Goal: Task Accomplishment & Management: Manage account settings

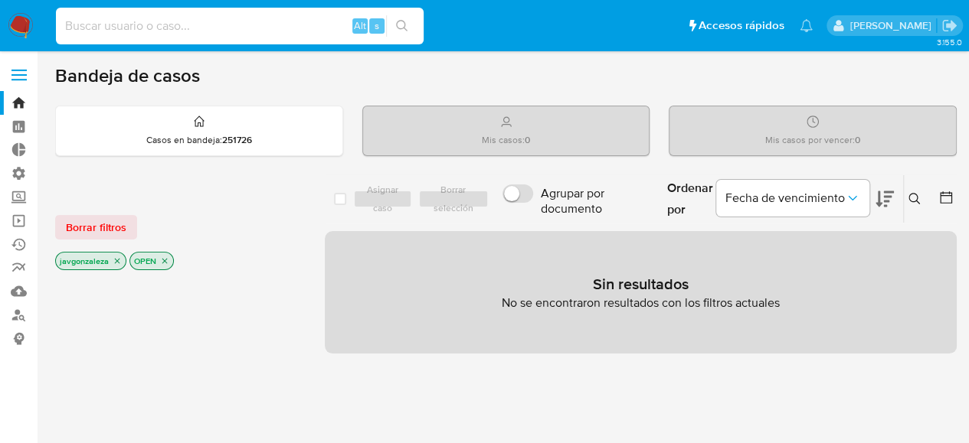
click at [233, 20] on input at bounding box center [240, 26] width 368 height 20
paste input "48583462"
type input "48583462"
click at [406, 25] on icon "search-icon" at bounding box center [402, 26] width 12 height 12
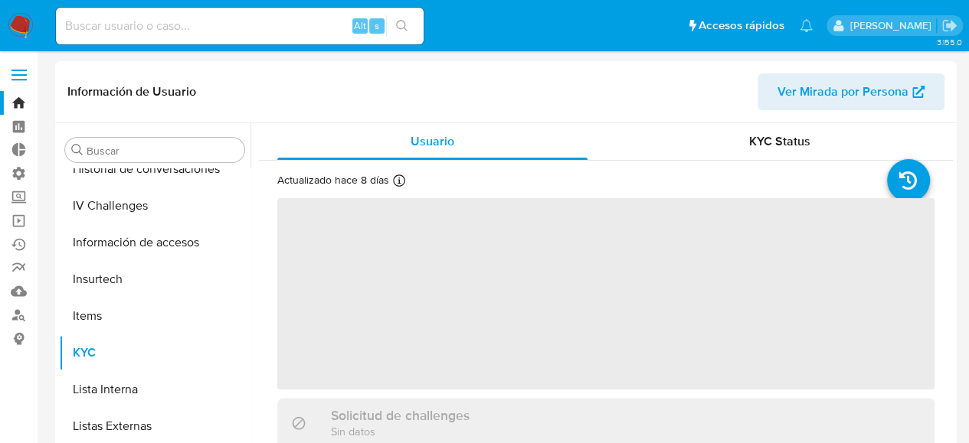
scroll to position [647, 0]
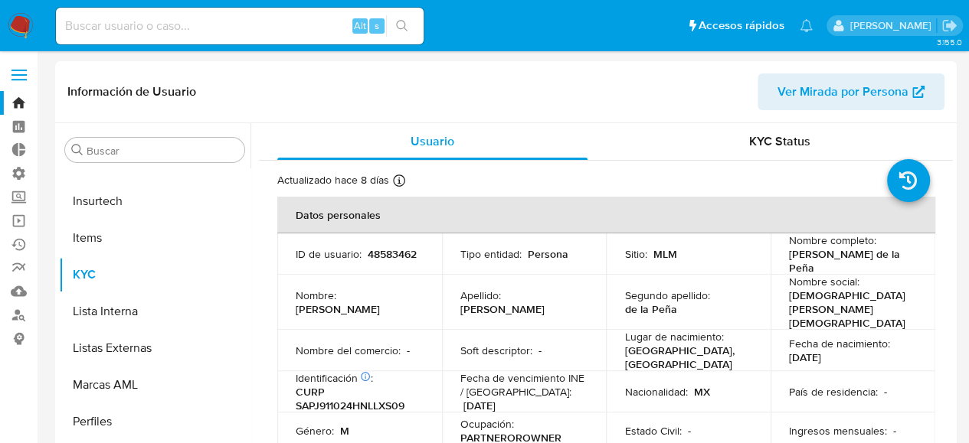
select select "10"
click at [139, 391] on button "Marcas AML" at bounding box center [148, 385] width 179 height 37
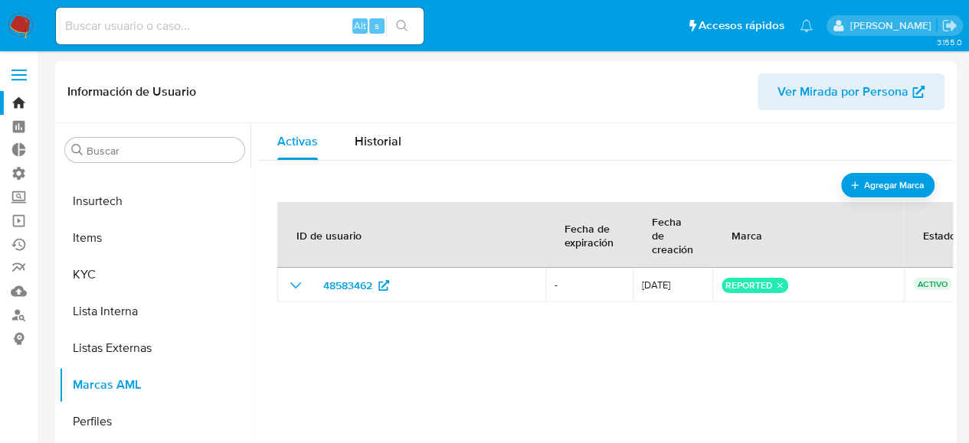
scroll to position [77, 0]
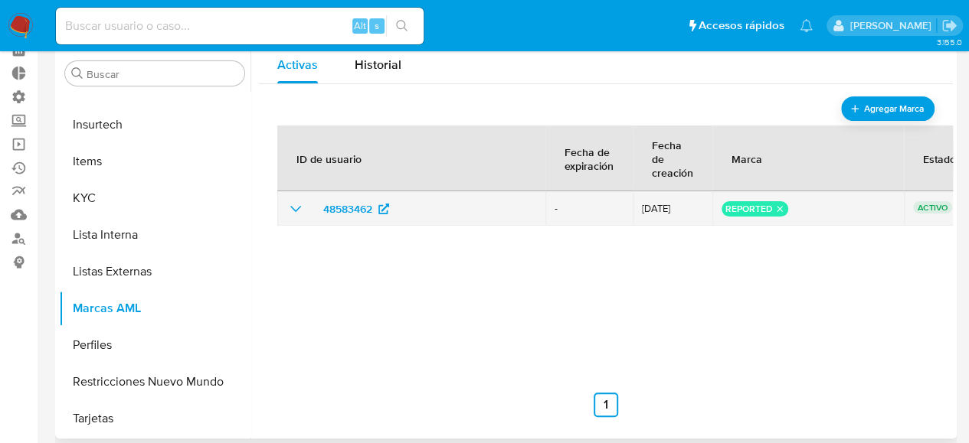
click at [780, 208] on icon "remove-mark-REPORTED" at bounding box center [779, 209] width 10 height 10
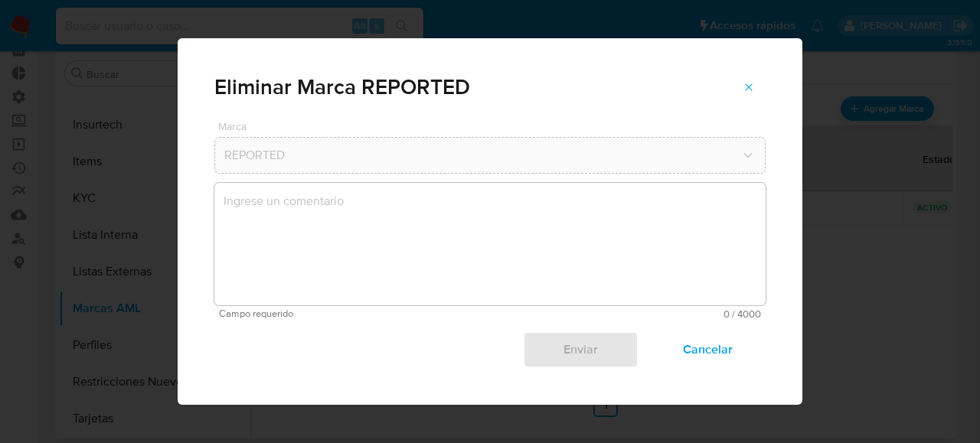
click at [384, 219] on textarea "marks-modal" at bounding box center [489, 244] width 551 height 123
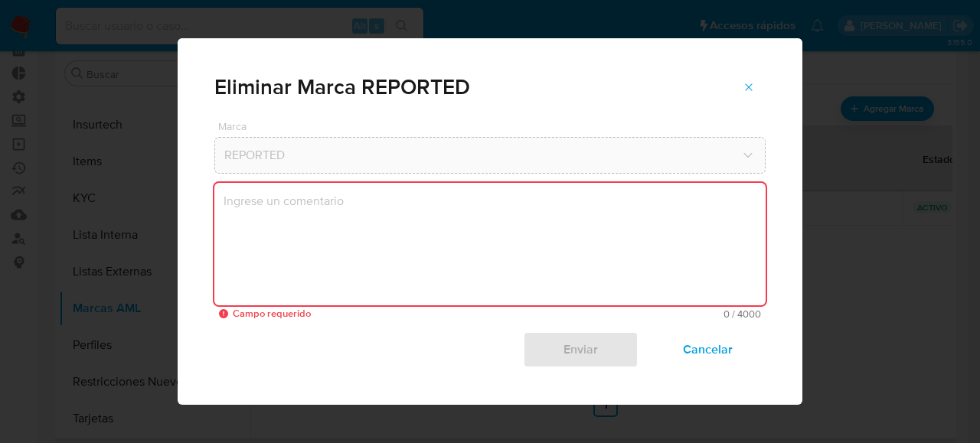
click at [460, 238] on textarea "marks-modal" at bounding box center [489, 244] width 551 height 123
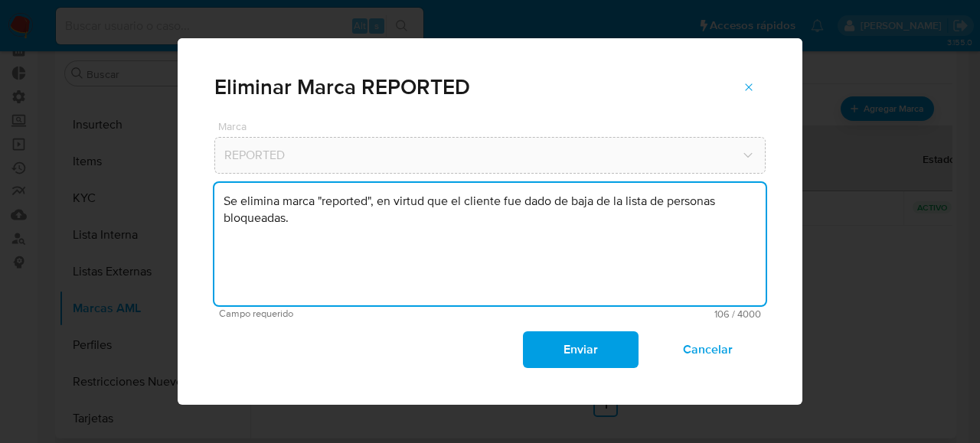
drag, startPoint x: 299, startPoint y: 224, endPoint x: 159, endPoint y: 187, distance: 144.3
click at [159, 187] on div "Eliminar Marca REPORTED [PERSON_NAME] REPORTED Se elimina marca "reported", en …" at bounding box center [490, 221] width 980 height 443
type textarea "Se elimina marca "reported", en virtud que el cliente fue dado de baja de la li…"
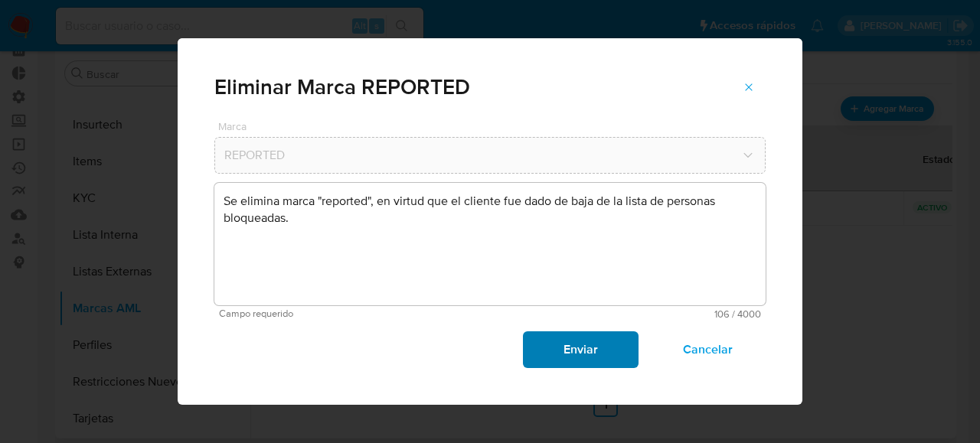
click at [590, 345] on span "Enviar" at bounding box center [580, 350] width 75 height 34
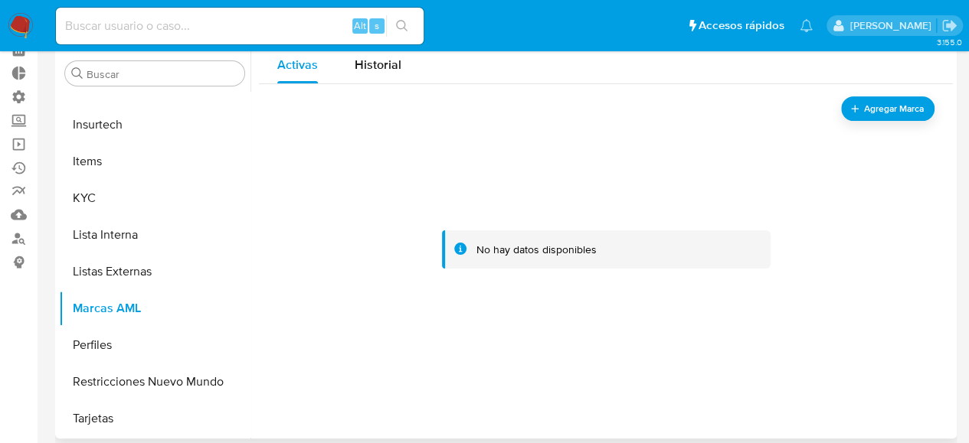
click at [155, 29] on input at bounding box center [240, 26] width 368 height 20
paste input "212966639"
click at [155, 29] on input "212966639" at bounding box center [240, 26] width 368 height 20
type input "212966639"
click at [406, 25] on icon "search-icon" at bounding box center [402, 26] width 12 height 12
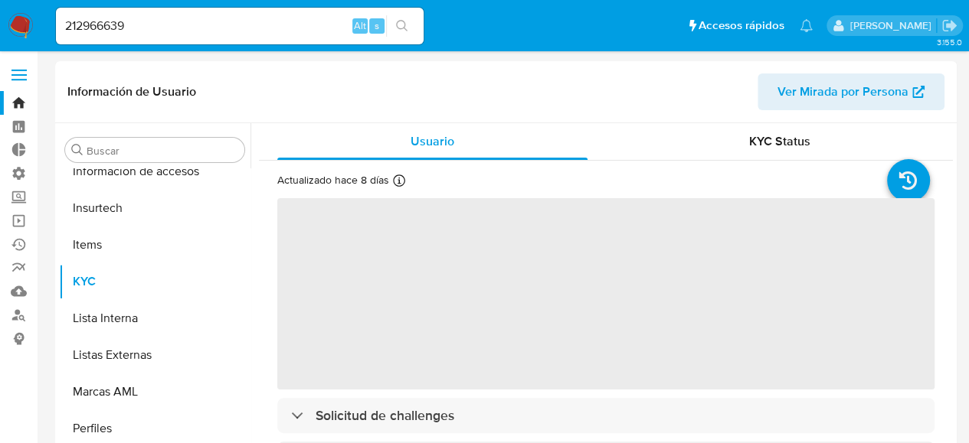
scroll to position [647, 0]
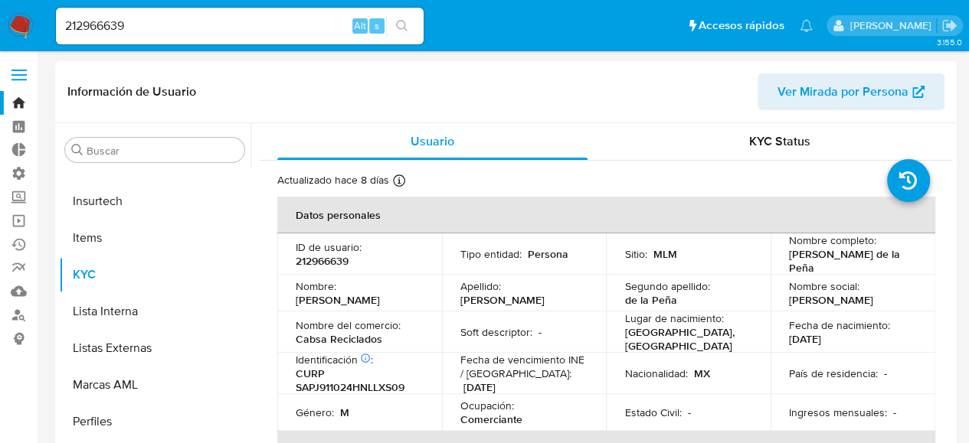
select select "10"
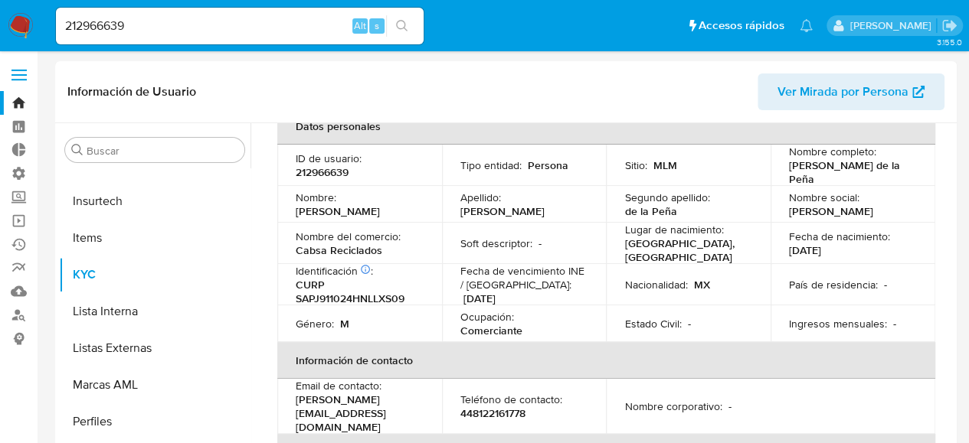
scroll to position [77, 0]
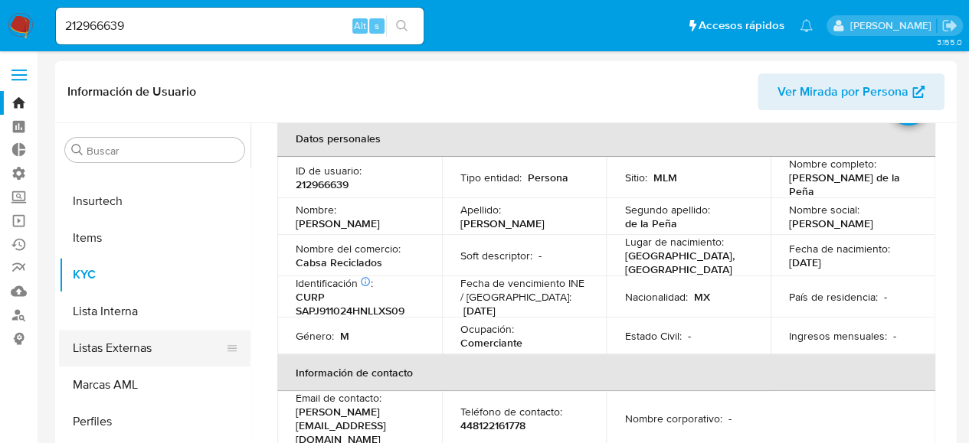
drag, startPoint x: 103, startPoint y: 381, endPoint x: 139, endPoint y: 362, distance: 41.1
click at [103, 381] on button "Marcas AML" at bounding box center [154, 385] width 191 height 37
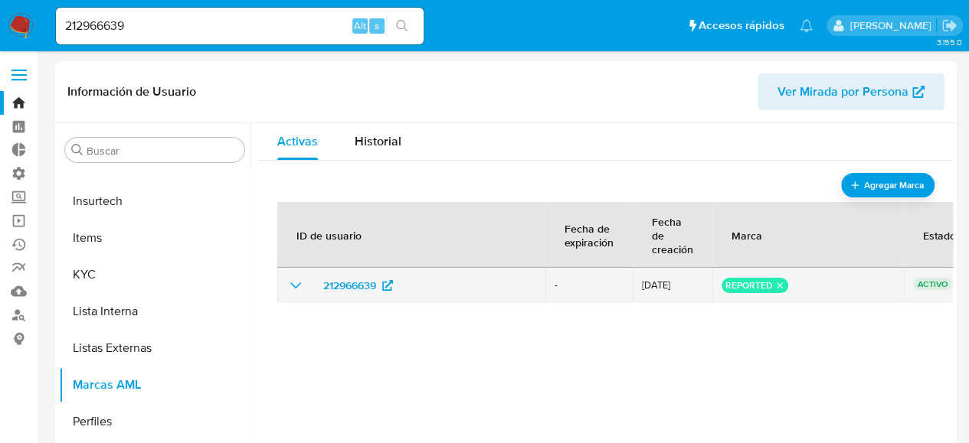
click at [780, 284] on icon "remove-mark-REPORTED" at bounding box center [779, 285] width 10 height 10
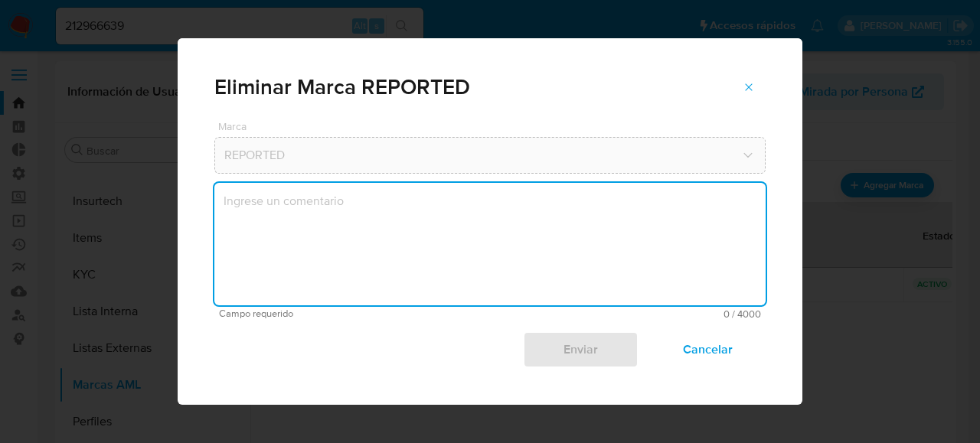
click at [536, 232] on textarea "marks-modal" at bounding box center [489, 244] width 551 height 123
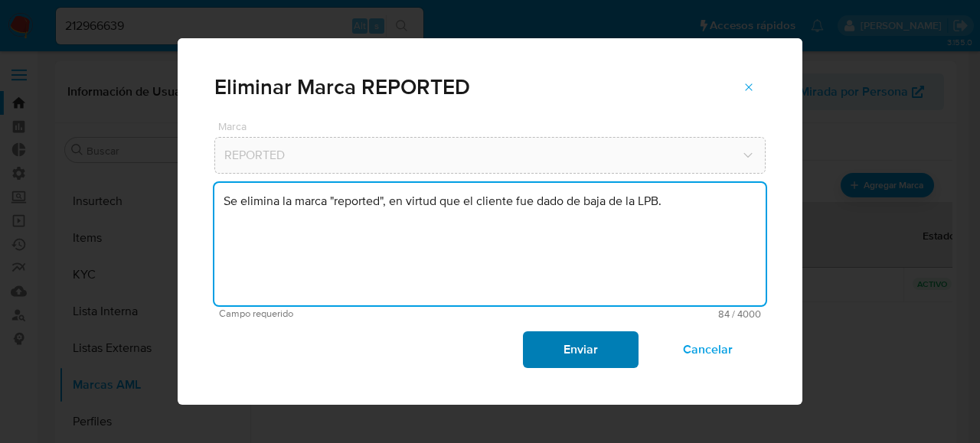
type textarea "Se elimina la marca "reported", en virtud que el cliente fue dado de baja de la…"
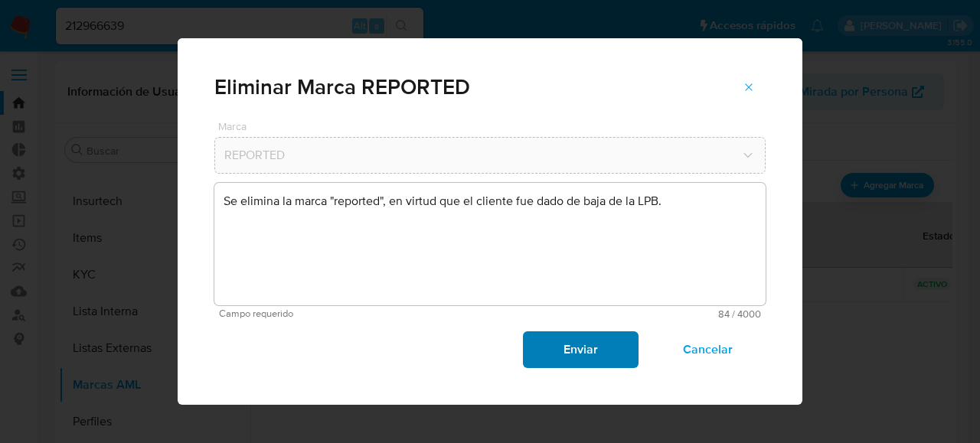
click at [583, 357] on span "Enviar" at bounding box center [580, 350] width 75 height 34
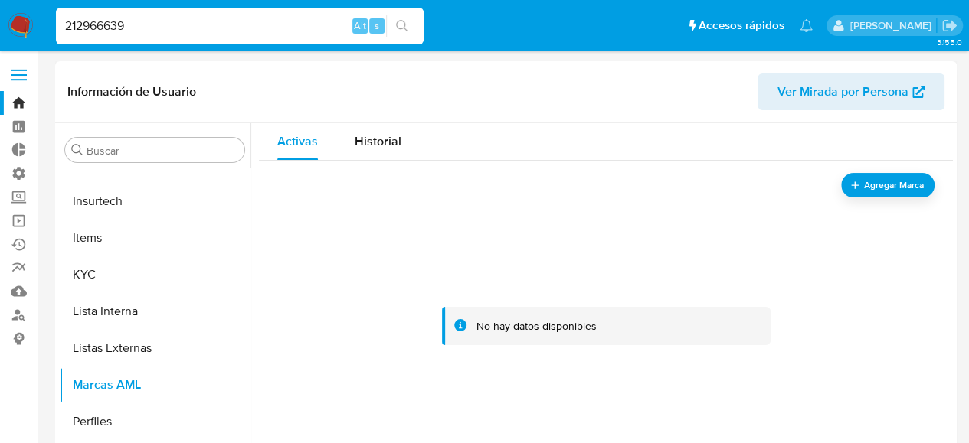
drag, startPoint x: 195, startPoint y: 28, endPoint x: 11, endPoint y: 38, distance: 183.3
click at [12, 38] on nav "Pausado Ver notificaciones 212966639 Alt s Accesos rápidos Presiona las siguien…" at bounding box center [484, 25] width 969 height 51
paste input "38265530"
type input "38265530"
click at [412, 24] on button "search-icon" at bounding box center [401, 25] width 31 height 21
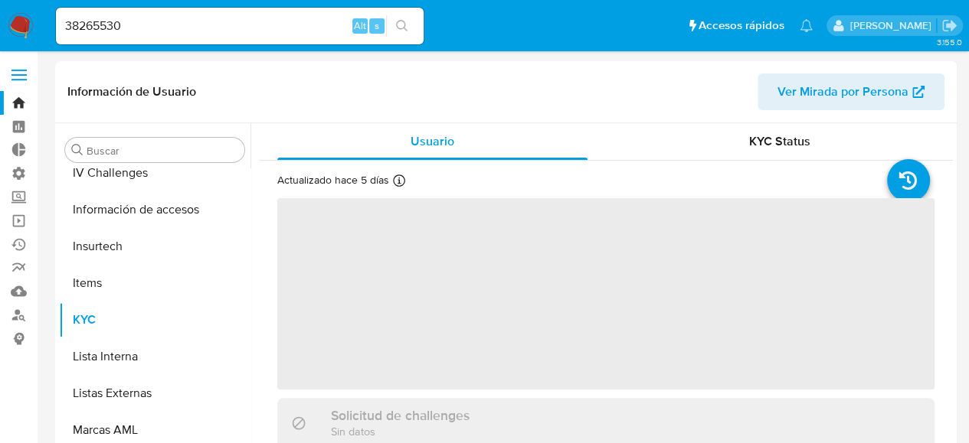
scroll to position [647, 0]
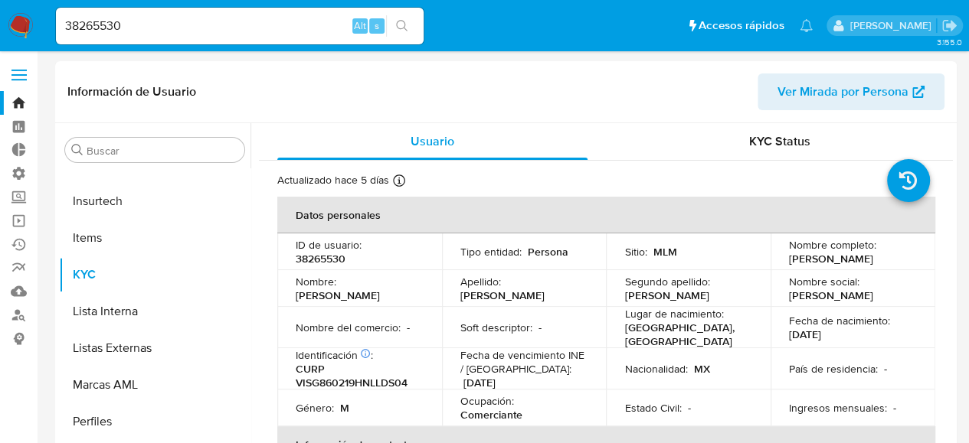
select select "10"
click at [95, 384] on button "Marcas AML" at bounding box center [148, 385] width 179 height 37
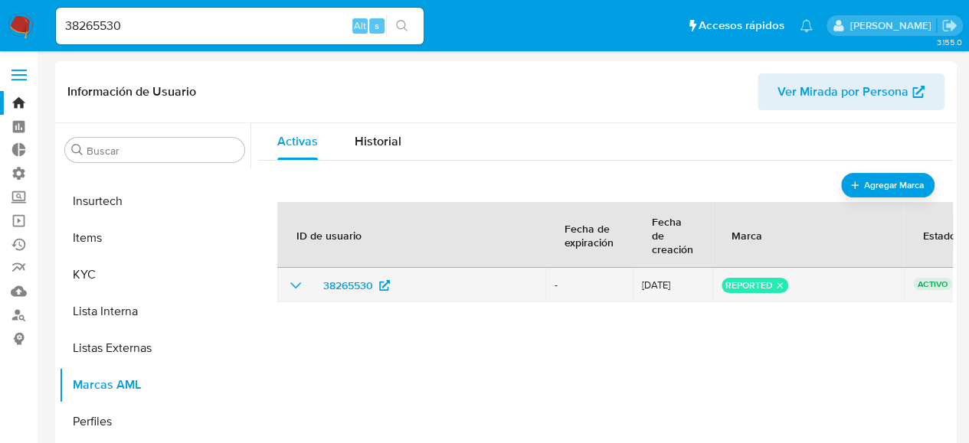
click at [780, 285] on icon "remove-mark-REPORTED" at bounding box center [779, 285] width 10 height 10
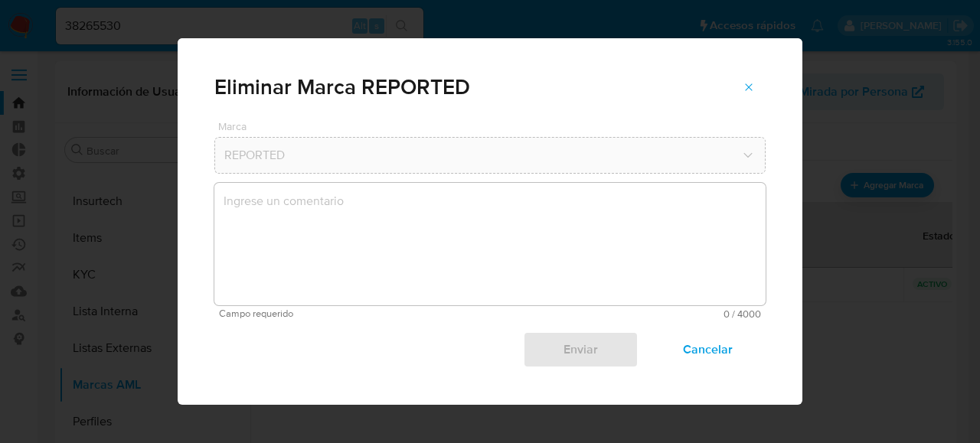
click at [335, 236] on textarea "marks-modal" at bounding box center [489, 244] width 551 height 123
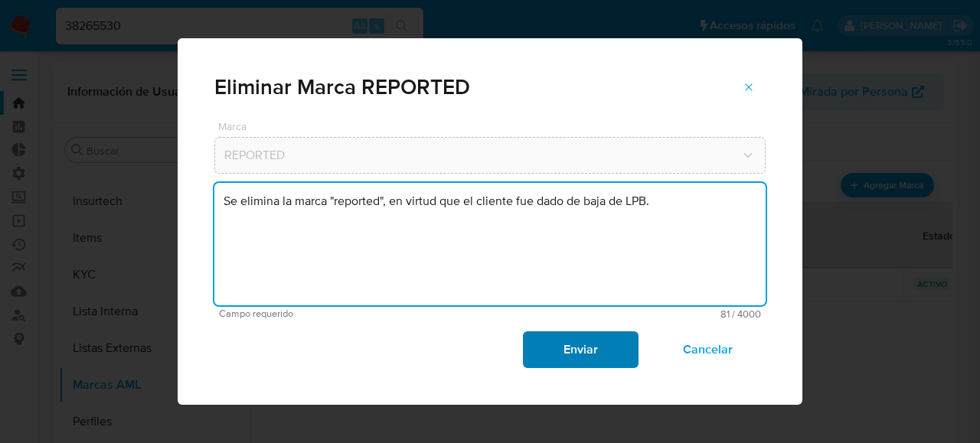
type textarea "Se elimina la marca "reported", en virtud que el cliente fue dado de baja de LP…"
click at [573, 354] on span "Enviar" at bounding box center [580, 350] width 75 height 34
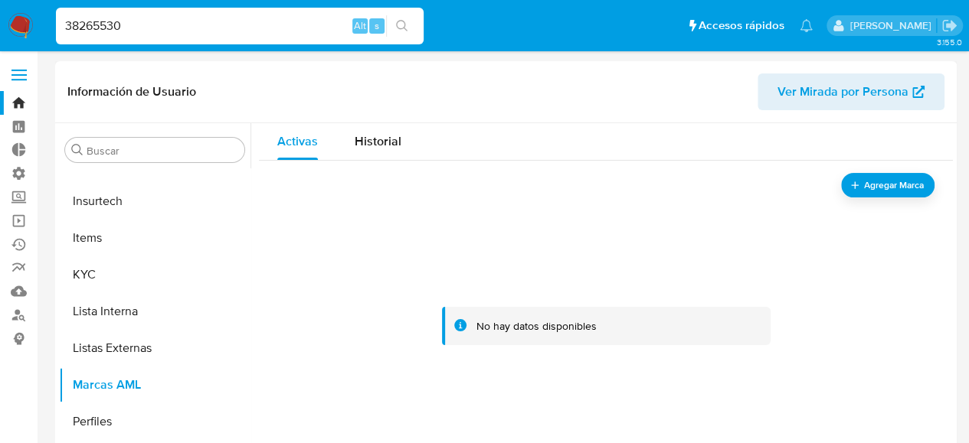
drag, startPoint x: 271, startPoint y: 26, endPoint x: 42, endPoint y: 27, distance: 229.0
click at [42, 27] on nav "Pausado Ver notificaciones 38265530 Alt s Accesos rápidos Presiona las siguient…" at bounding box center [484, 25] width 969 height 51
paste input "1013036341"
type input "1013036341"
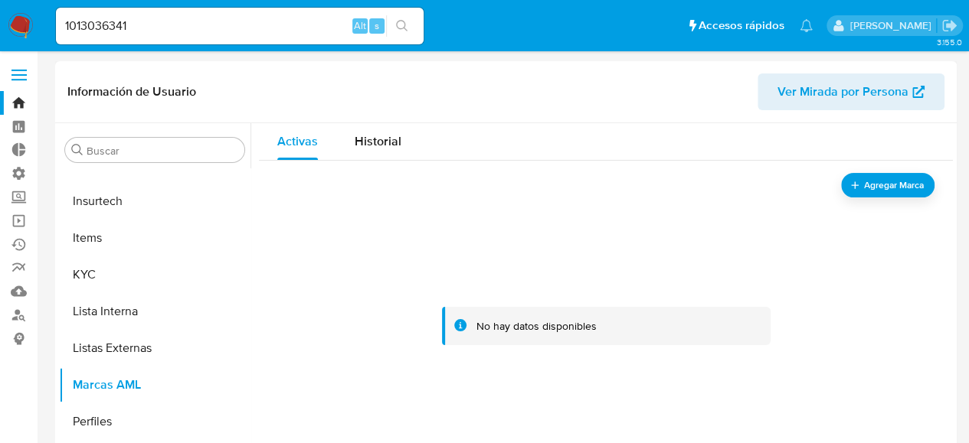
click at [403, 24] on icon "search-icon" at bounding box center [402, 26] width 12 height 12
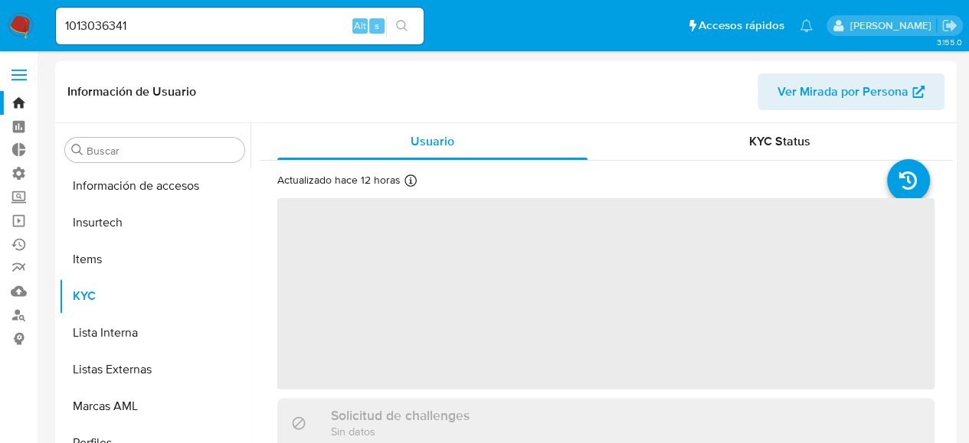
scroll to position [647, 0]
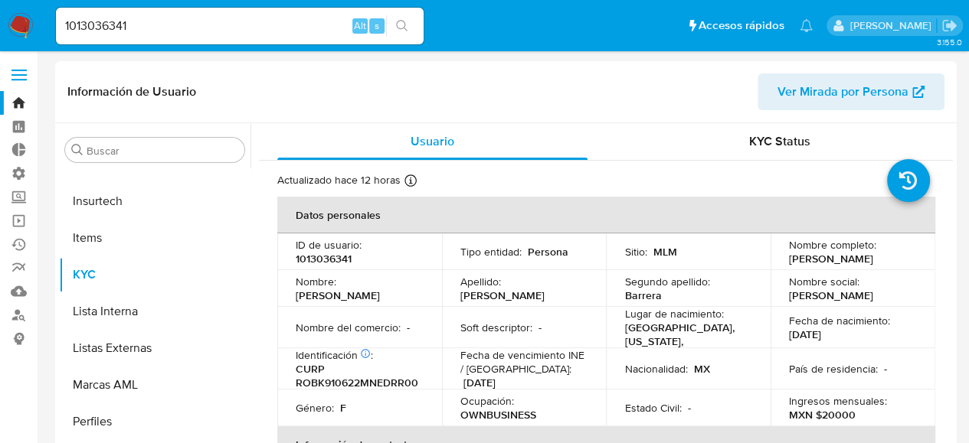
select select "10"
click at [106, 385] on button "Marcas AML" at bounding box center [148, 385] width 179 height 37
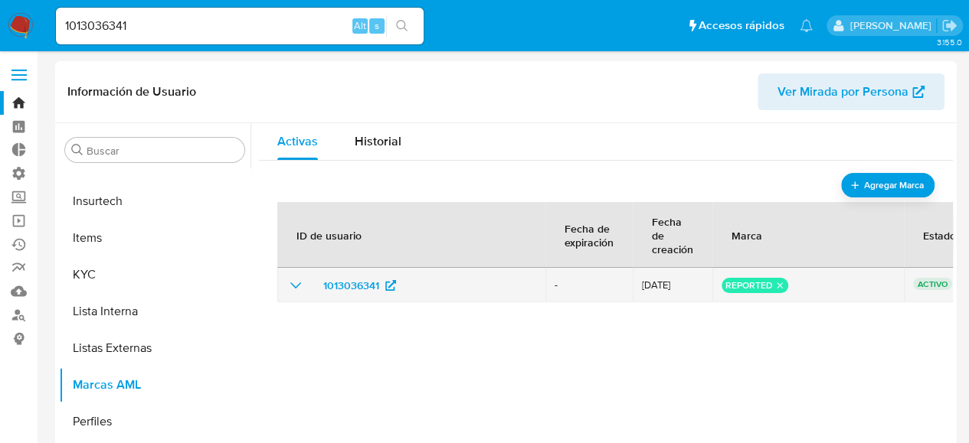
click at [779, 285] on icon "remove-mark-REPORTED" at bounding box center [779, 285] width 10 height 10
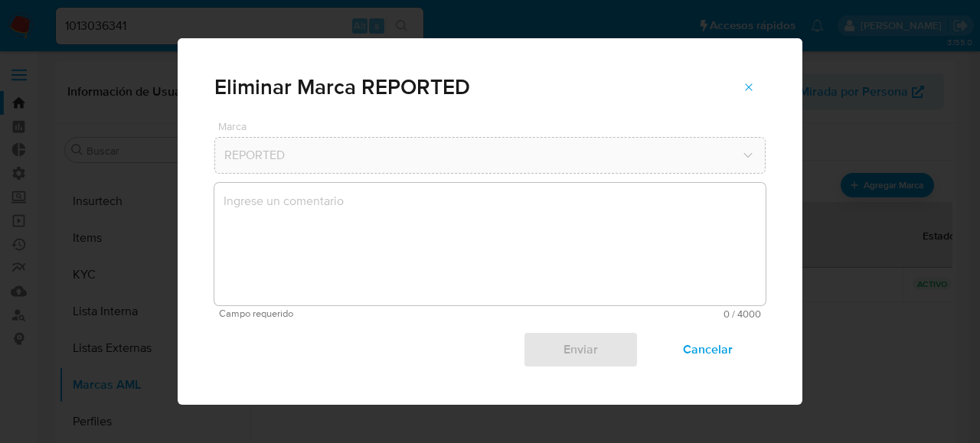
click at [332, 215] on textarea "marks-modal" at bounding box center [489, 244] width 551 height 123
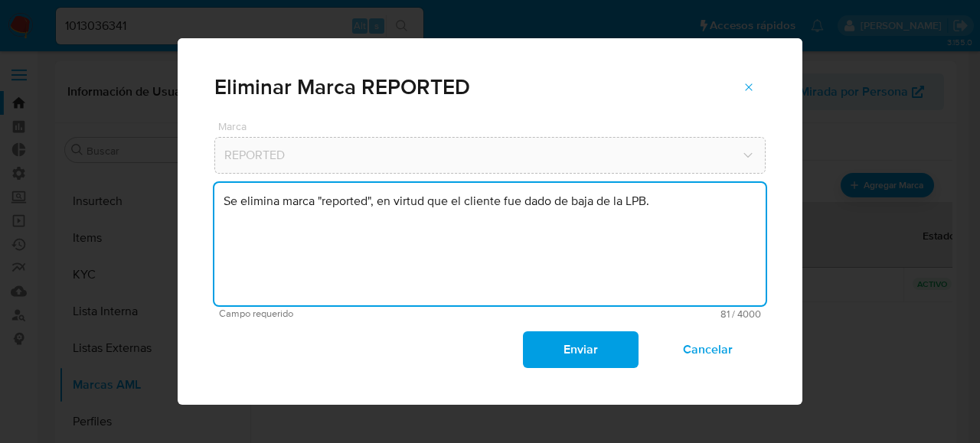
type textarea "Se elimina marca "reported", en virtud que el cliente fue dado de baja de la LP…"
click at [574, 346] on span "Enviar" at bounding box center [580, 350] width 75 height 34
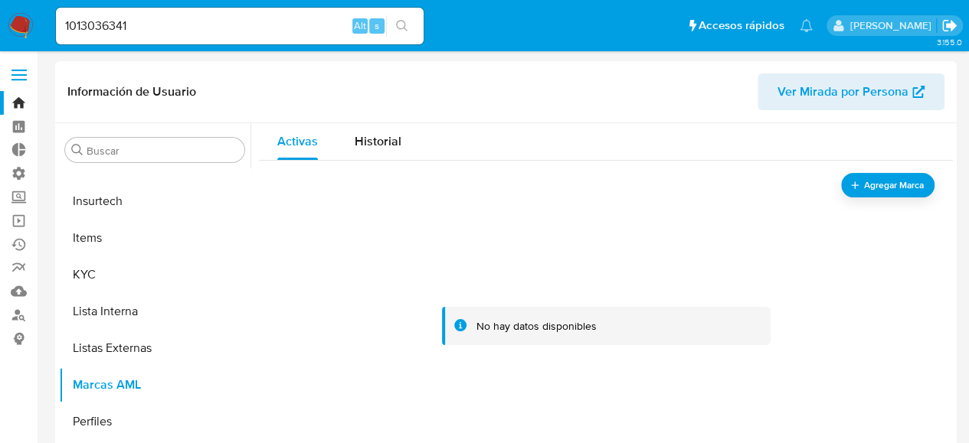
click at [948, 27] on icon "Salir" at bounding box center [949, 25] width 14 height 11
